Goal: Task Accomplishment & Management: Manage account settings

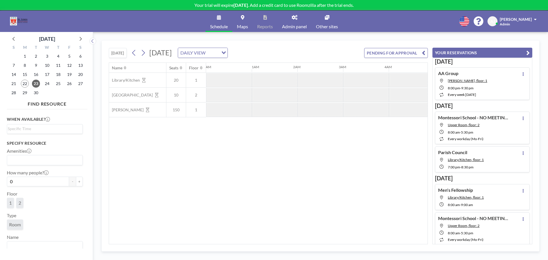
scroll to position [0, 320]
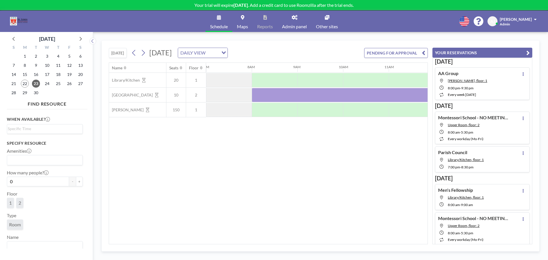
click at [152, 17] on div "Schedule Maps Reports Admin panel Other sites English Polski 日本語 Española [PERS…" at bounding box center [274, 21] width 548 height 21
click at [522, 19] on span "[PERSON_NAME]" at bounding box center [516, 19] width 32 height 5
click at [520, 26] on span "Profile" at bounding box center [520, 28] width 12 height 6
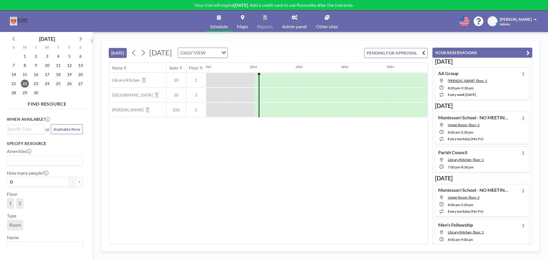
scroll to position [0, 594]
click at [529, 51] on icon "button" at bounding box center [527, 52] width 3 height 7
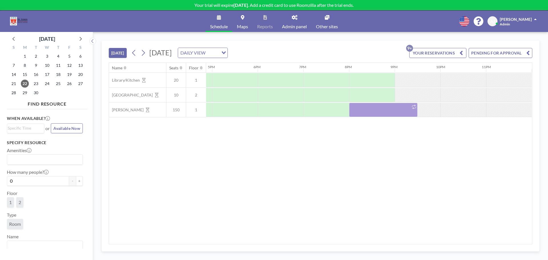
scroll to position [0, 0]
click at [205, 179] on div "Name Seats Floor 12AM 1AM 2AM 3AM 4AM 5AM 6AM 7AM 8AM 9AM 10AM 11AM 12PM 1PM 2P…" at bounding box center [320, 153] width 423 height 181
click at [291, 20] on link "Admin panel" at bounding box center [294, 21] width 34 height 21
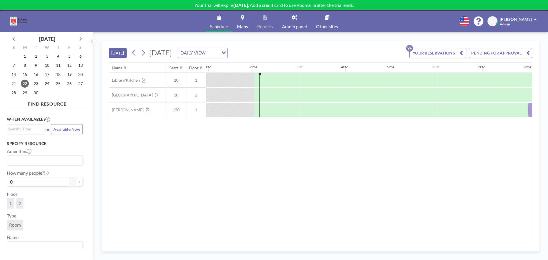
scroll to position [0, 594]
click at [234, 5] on b "[DATE]" at bounding box center [241, 4] width 15 height 5
